Goal: Task Accomplishment & Management: Manage account settings

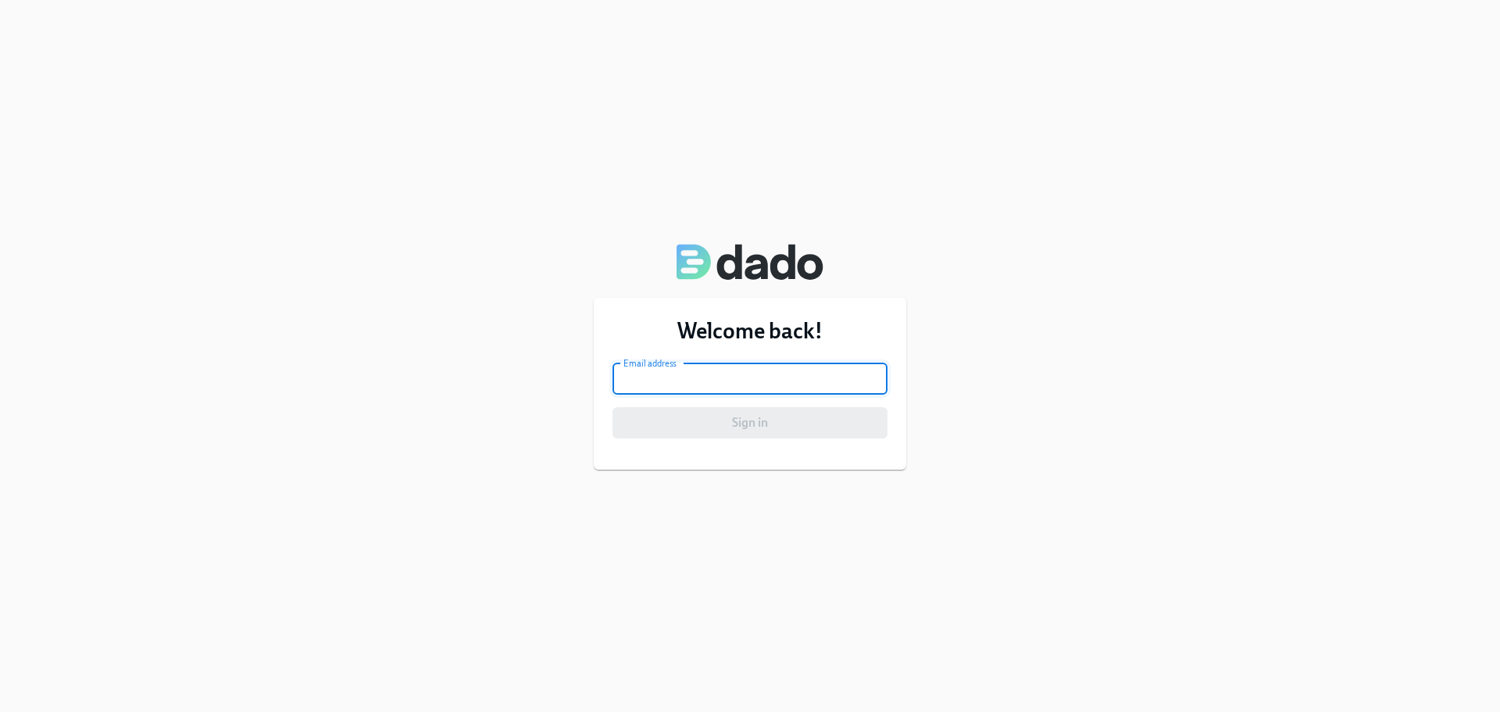
click at [685, 388] on input "email" at bounding box center [750, 378] width 275 height 31
type input "[EMAIL_ADDRESS][PERSON_NAME][DOMAIN_NAME]"
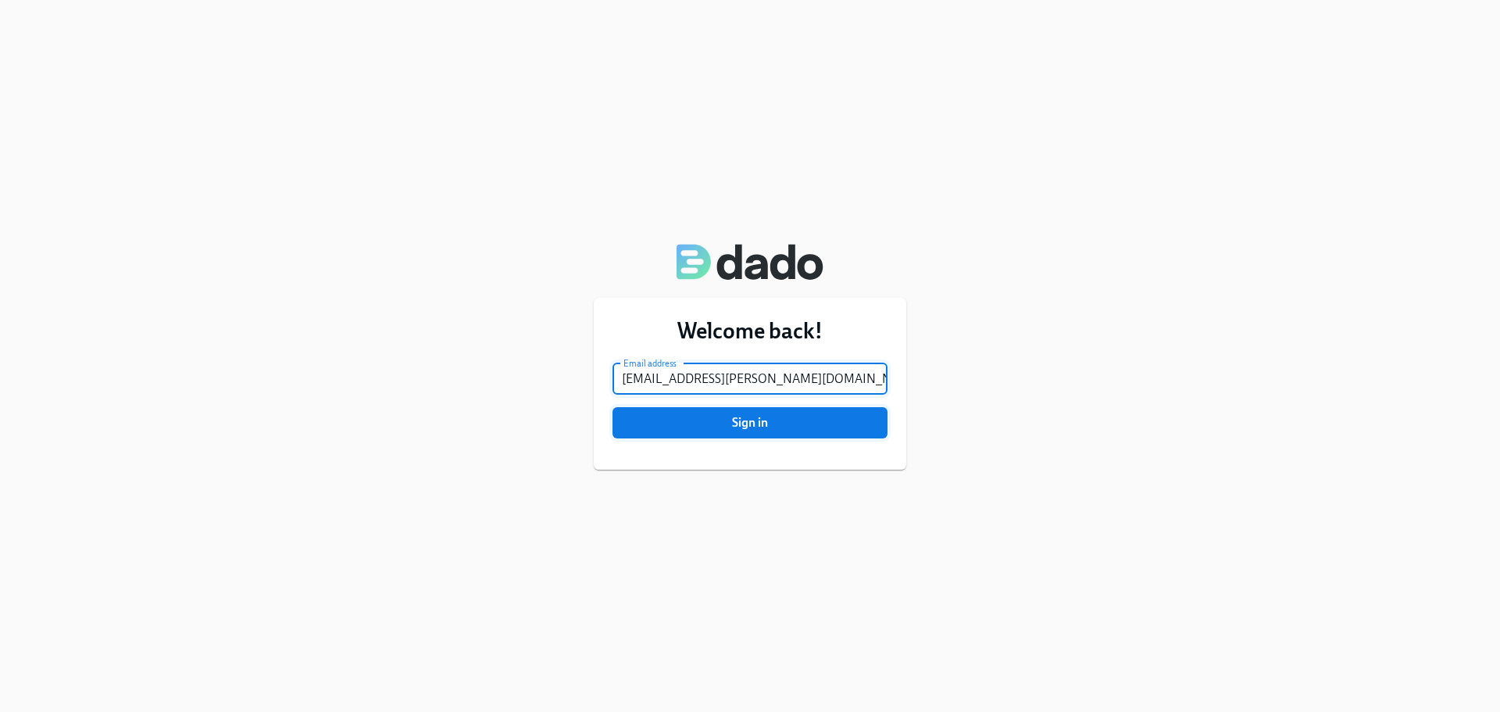
click at [748, 426] on span "Sign in" at bounding box center [750, 423] width 253 height 16
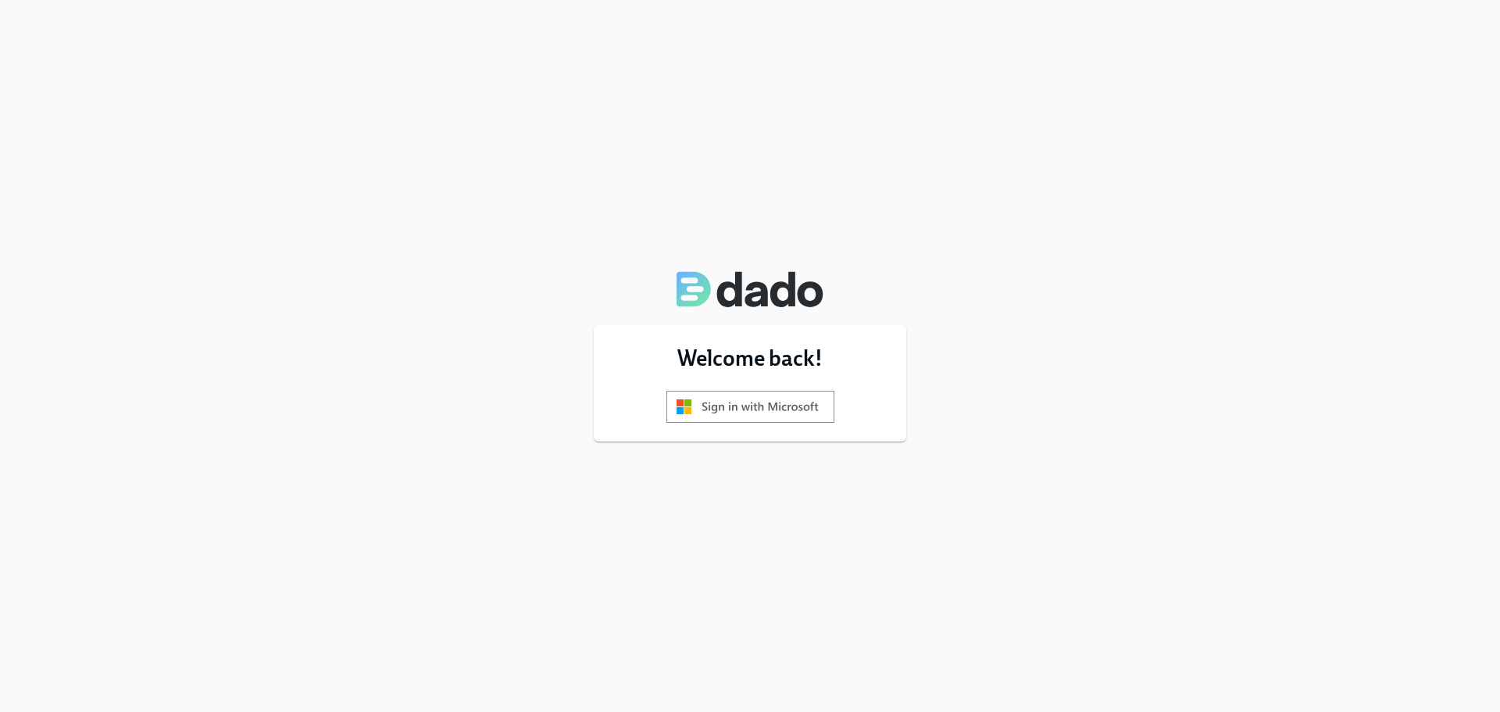
click at [764, 413] on img at bounding box center [751, 407] width 168 height 32
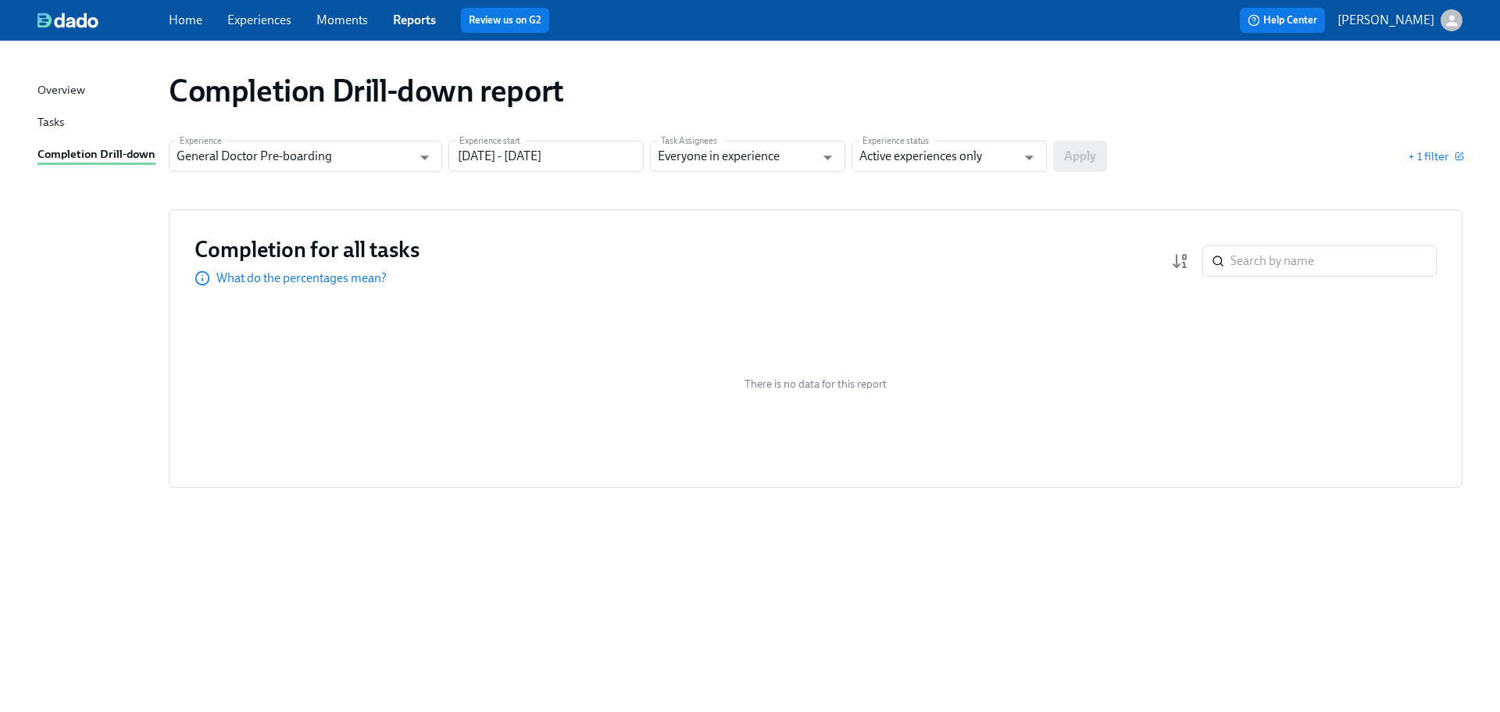
click at [257, 21] on link "Experiences" at bounding box center [259, 20] width 64 height 15
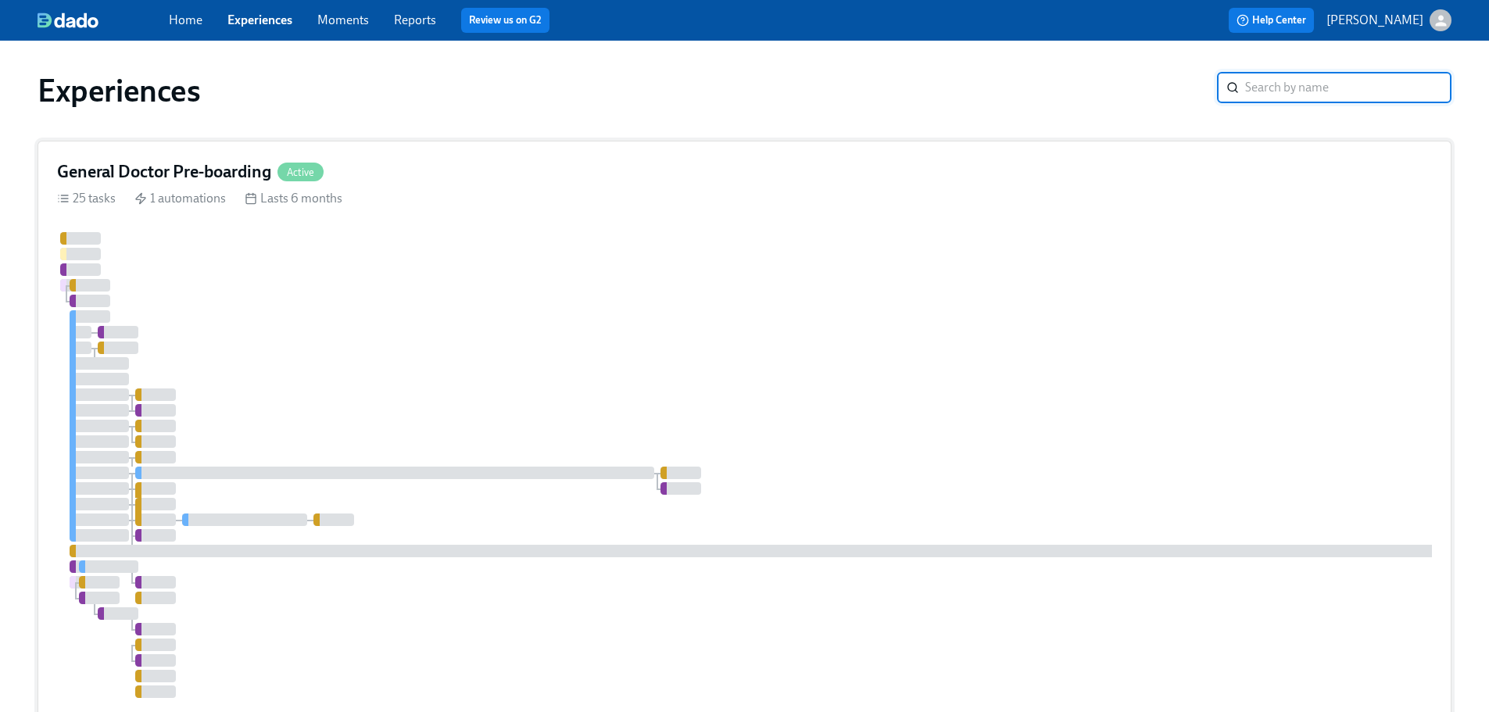
click at [417, 155] on div "General Doctor Pre-boarding Active 25 tasks 1 automations Lasts 6 months" at bounding box center [745, 434] width 1414 height 586
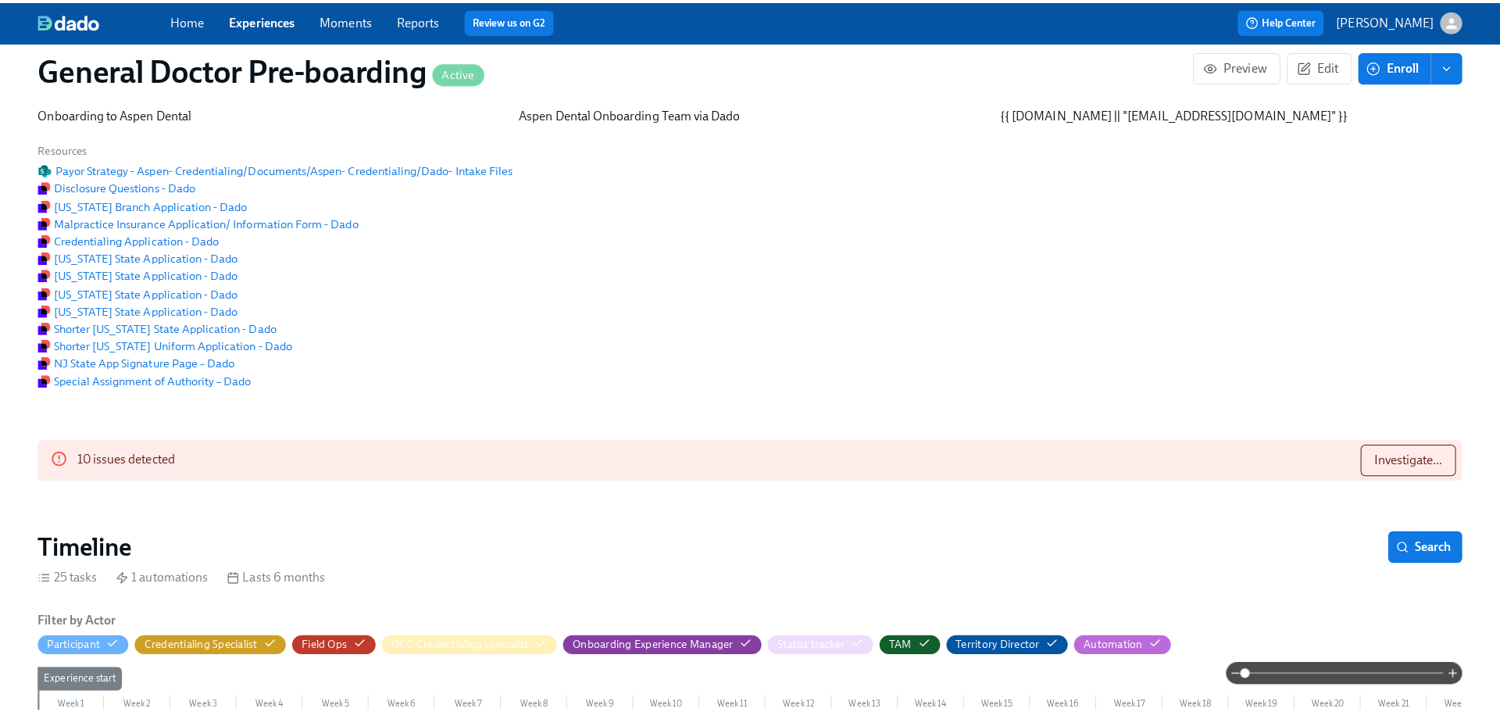
scroll to position [0, 35863]
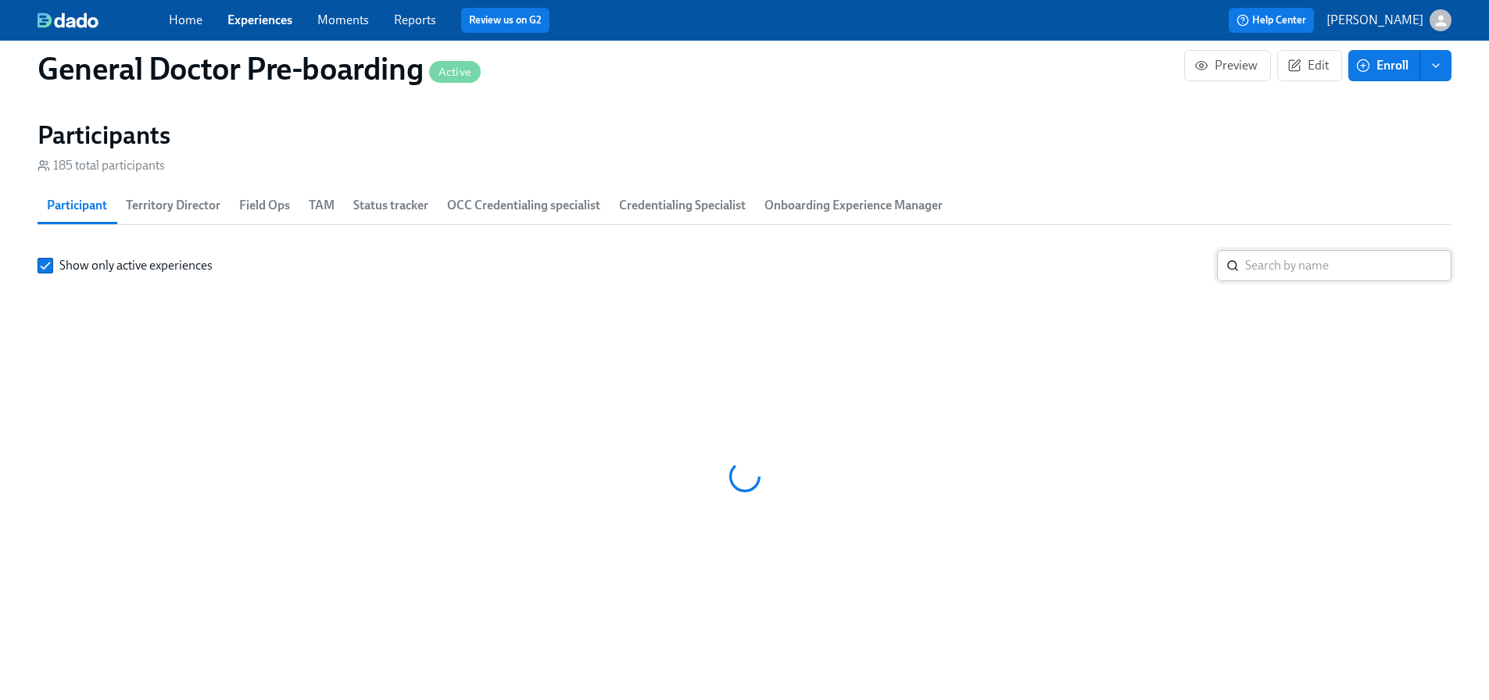
click at [1257, 281] on input "search" at bounding box center [1348, 265] width 206 height 31
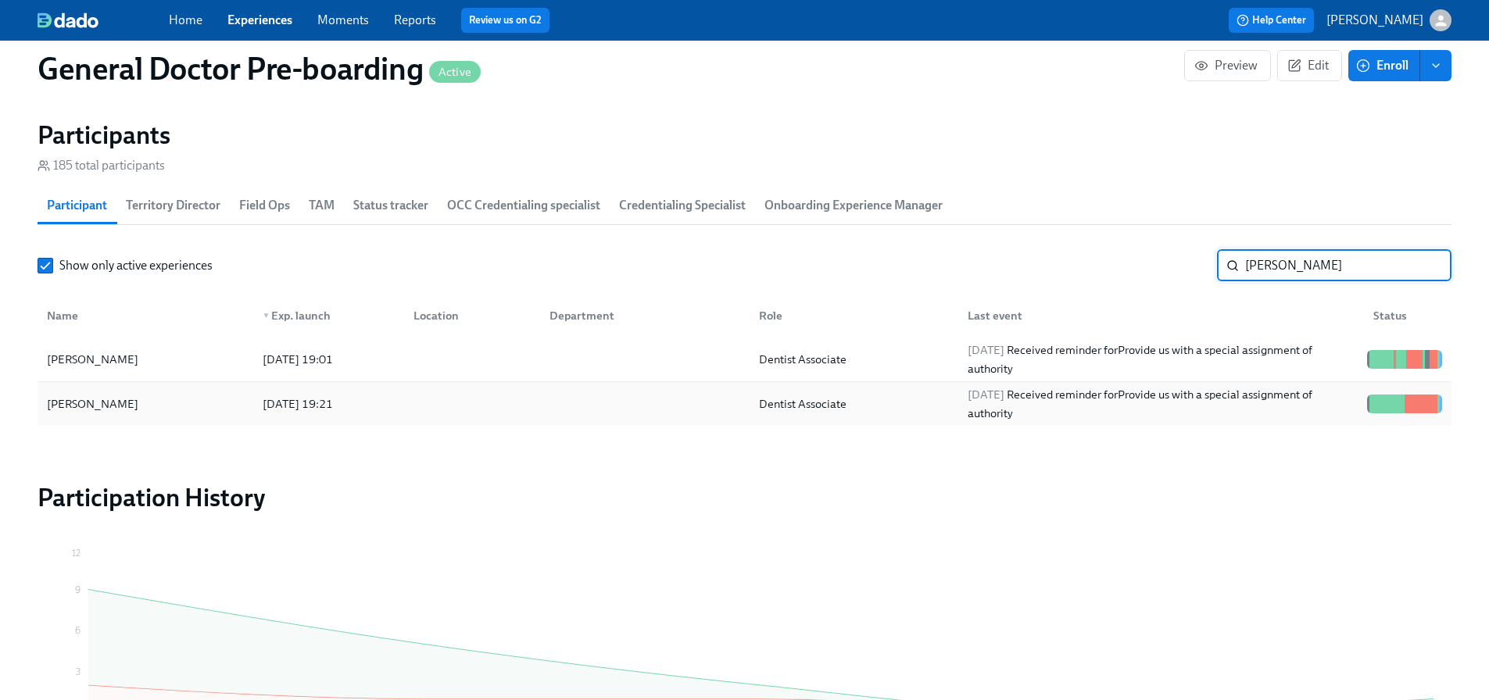
type input "sharma"
click at [89, 413] on div "Geetu Sharma" at bounding box center [93, 404] width 104 height 19
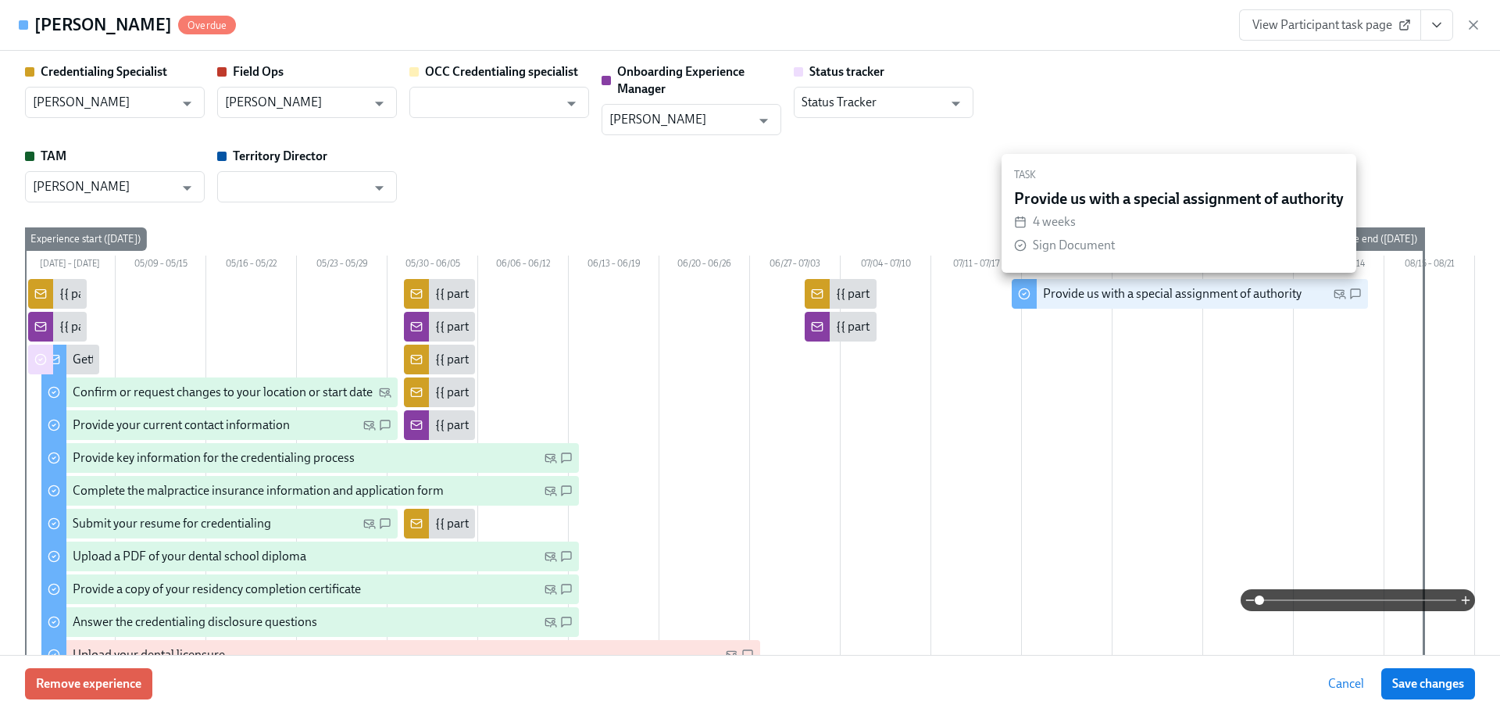
click at [1279, 293] on div "Provide us with a special assignment of authority" at bounding box center [1172, 293] width 259 height 17
click at [1351, 296] on icon at bounding box center [1355, 293] width 9 height 9
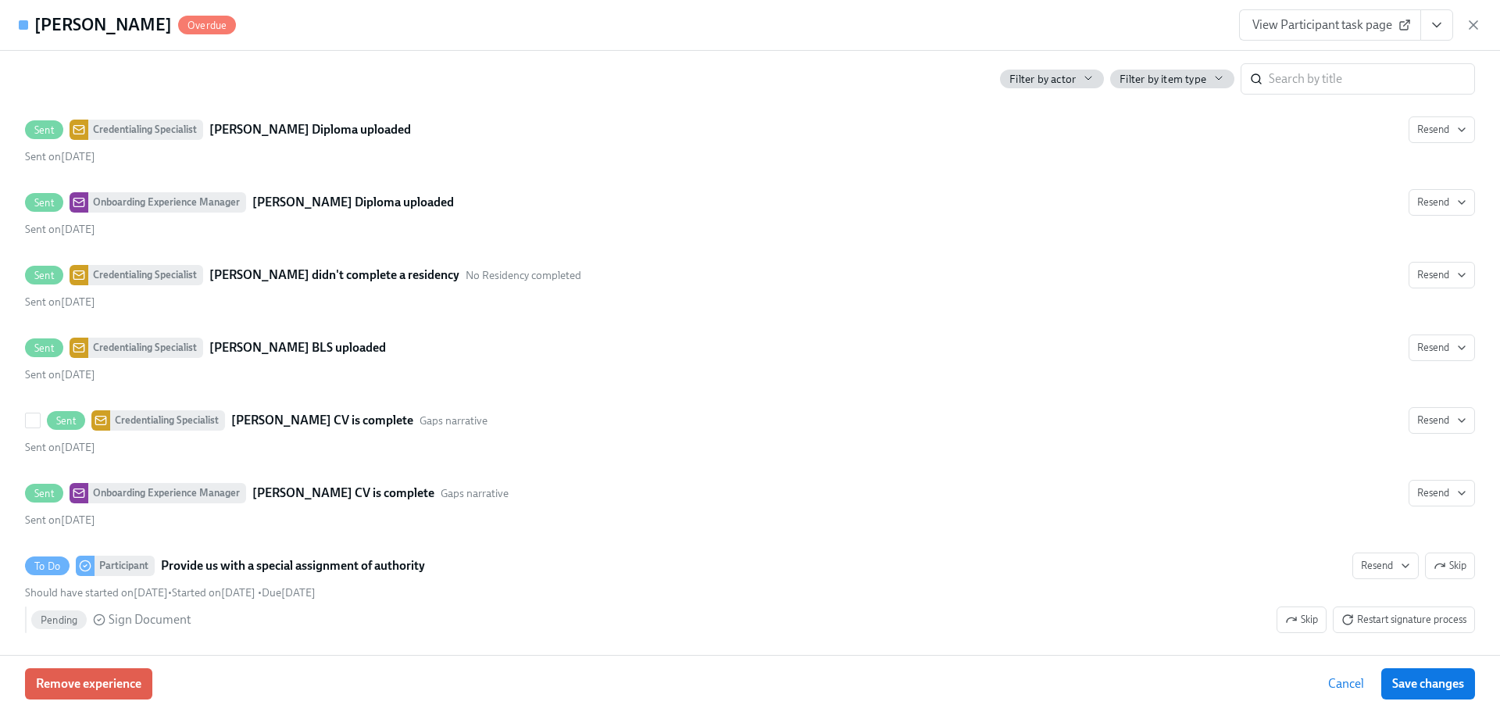
scroll to position [4491, 0]
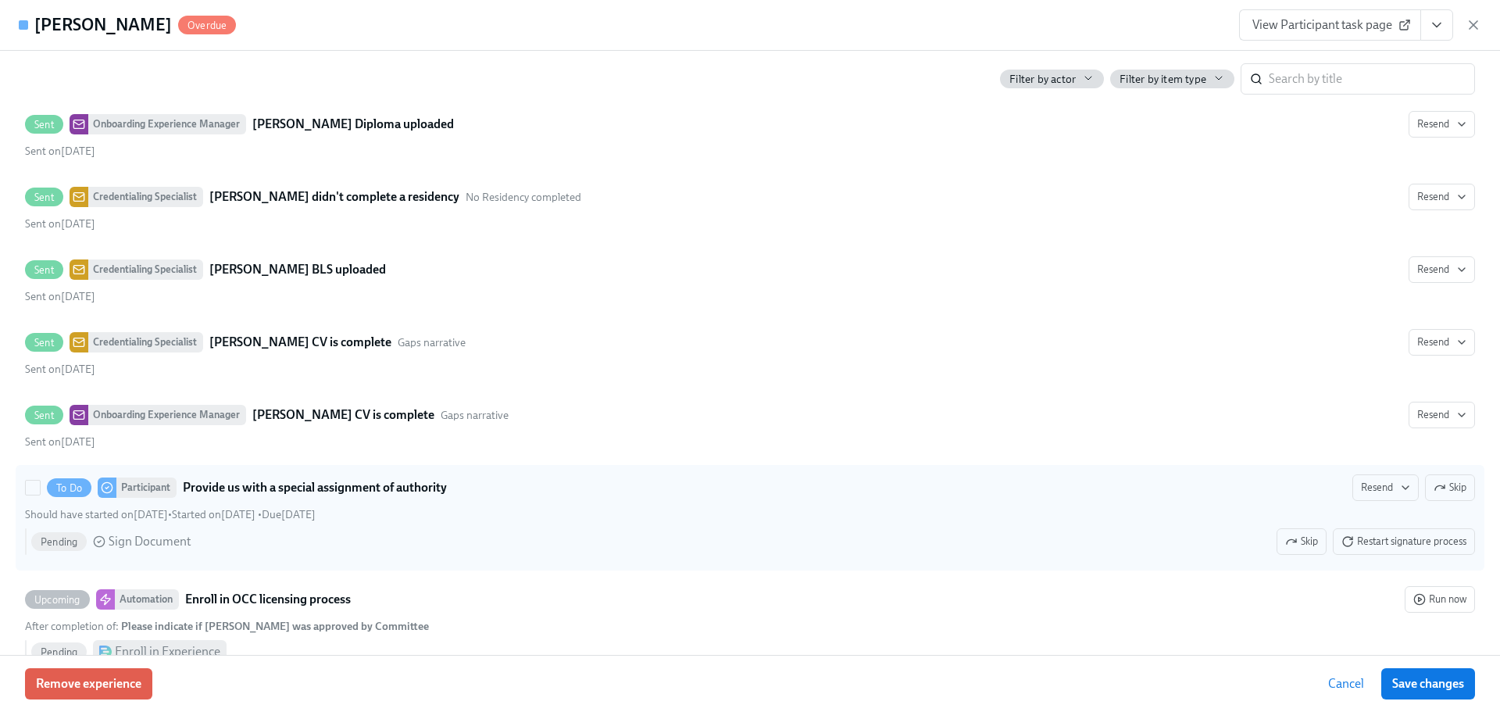
click at [71, 490] on span "To Do" at bounding box center [69, 488] width 45 height 12
click at [40, 490] on input "To Do Participant Provide us with a special assignment of authority Resend Skip…" at bounding box center [33, 488] width 14 height 14
checkbox input "true"
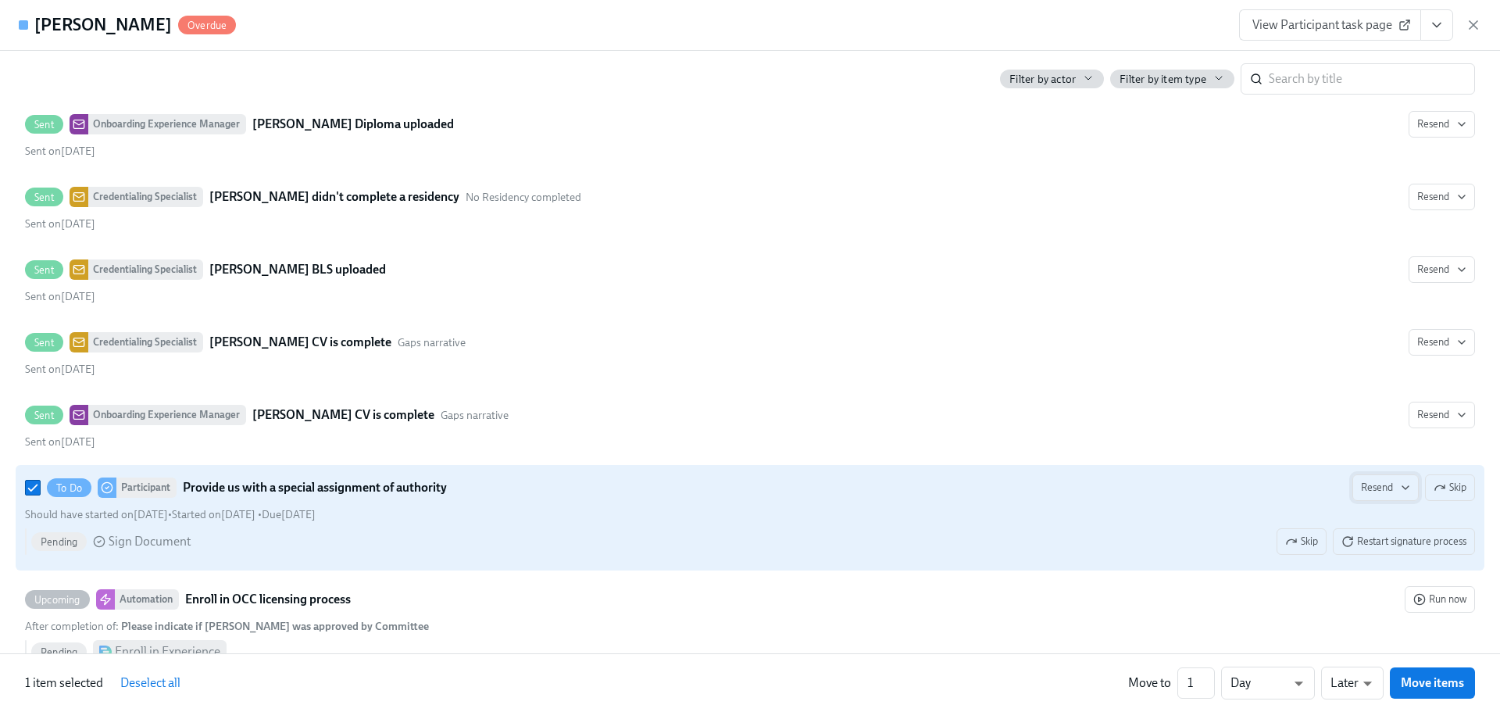
click at [1400, 487] on icon "button" at bounding box center [1406, 487] width 13 height 13
click at [1393, 571] on div "All channels" at bounding box center [1395, 574] width 84 height 17
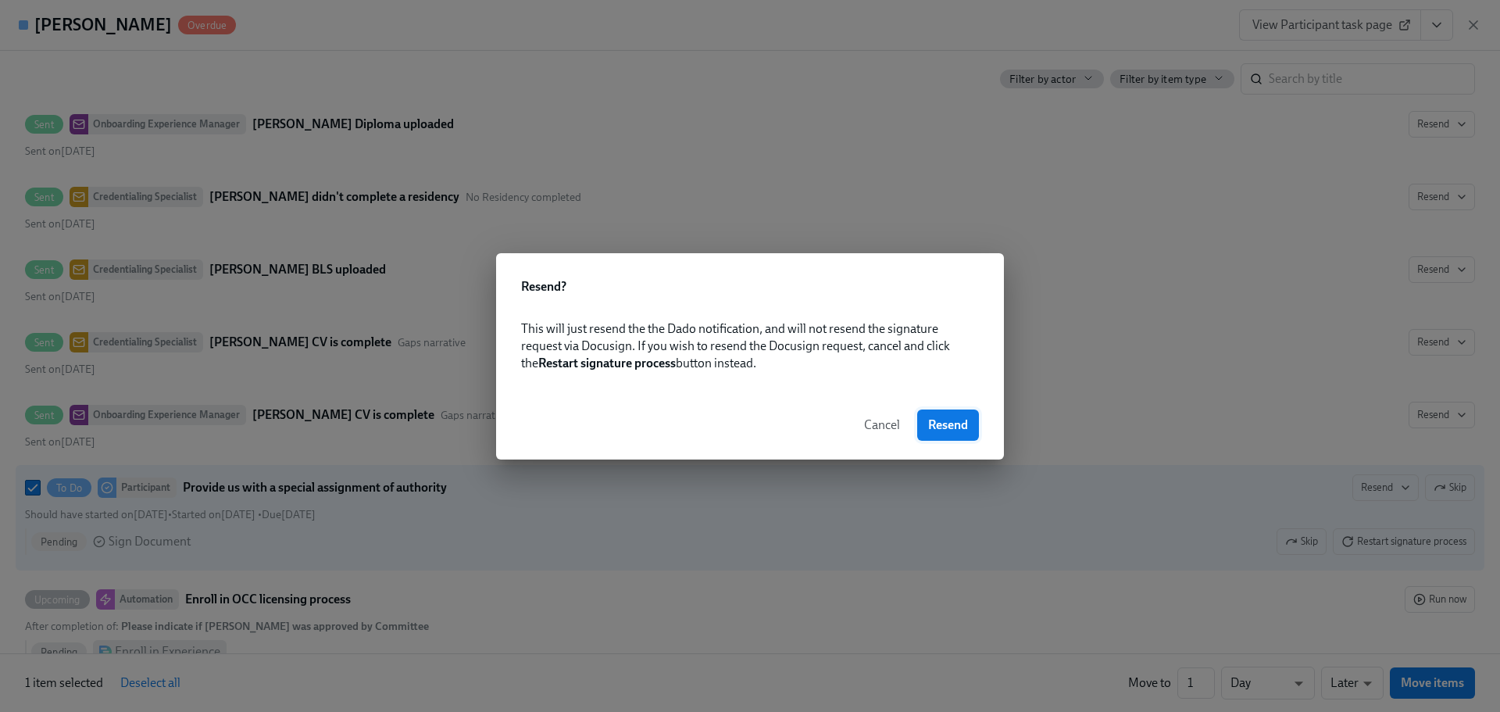
click at [944, 427] on span "Resend" at bounding box center [948, 425] width 40 height 16
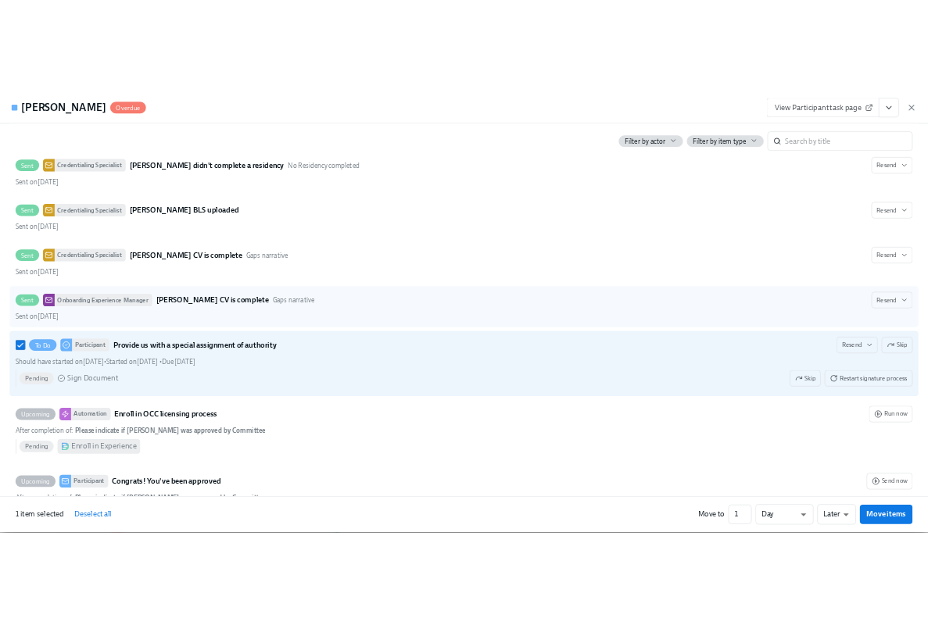
scroll to position [4557, 0]
